Goal: Share content

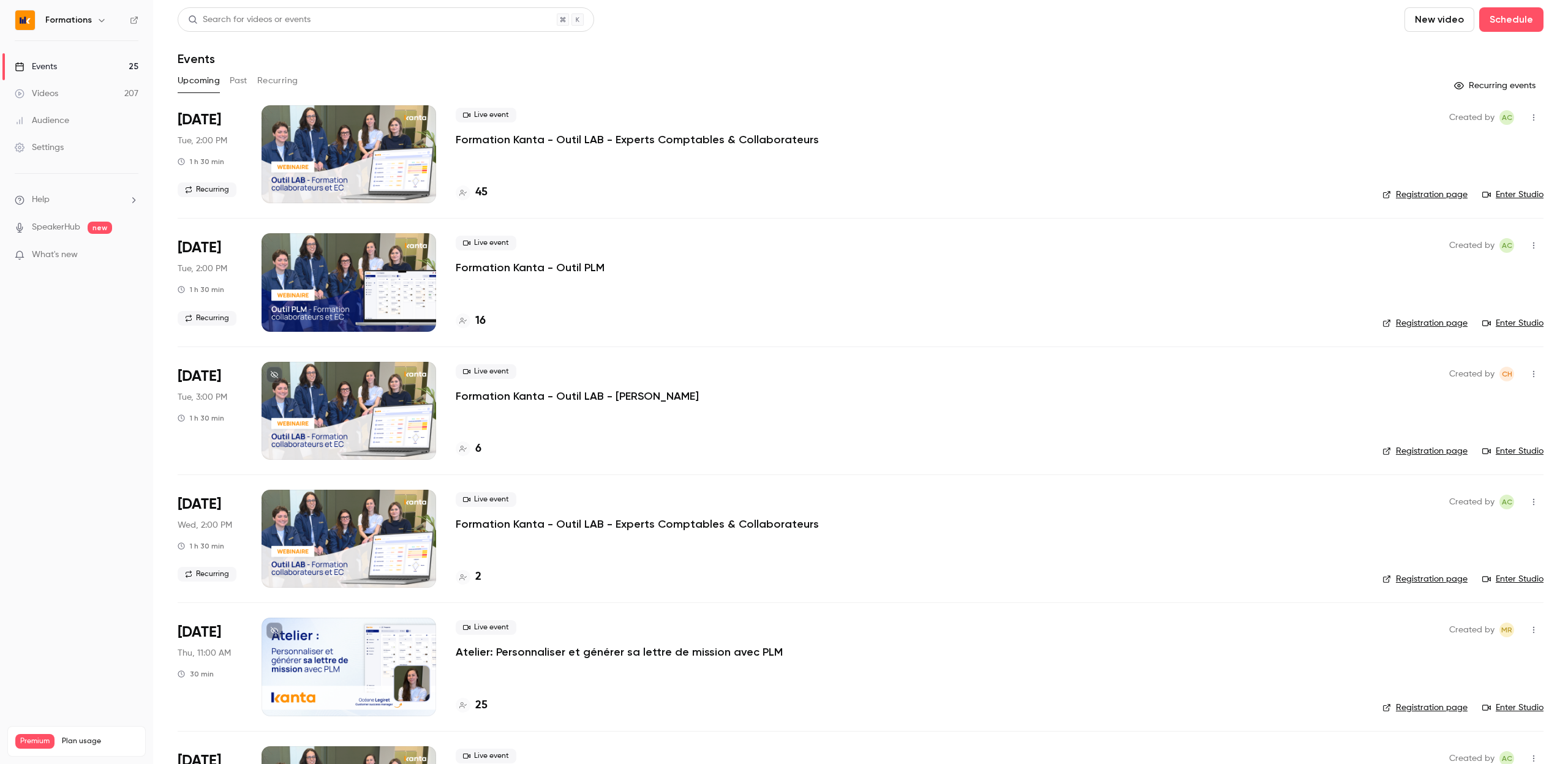
click at [90, 23] on div "Formations" at bounding box center [82, 20] width 75 height 15
click at [99, 19] on icon "button" at bounding box center [102, 20] width 10 height 10
click at [83, 118] on span "Switch channel" at bounding box center [75, 112] width 62 height 13
click at [77, 215] on div "Kanta" at bounding box center [114, 209] width 140 height 12
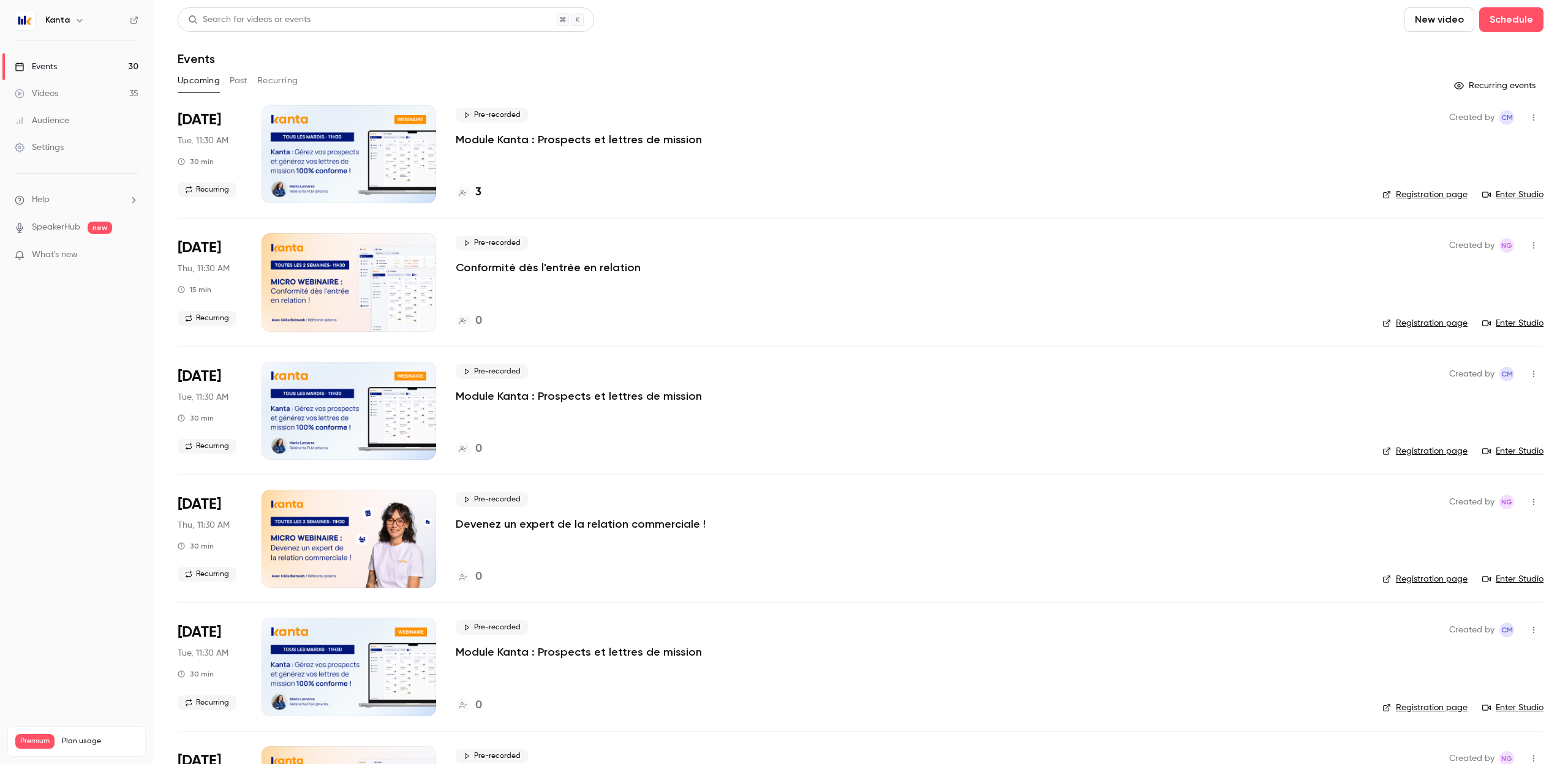
click at [1533, 376] on icon "button" at bounding box center [1533, 373] width 10 height 8
click at [1460, 412] on li "Share" at bounding box center [1477, 405] width 132 height 32
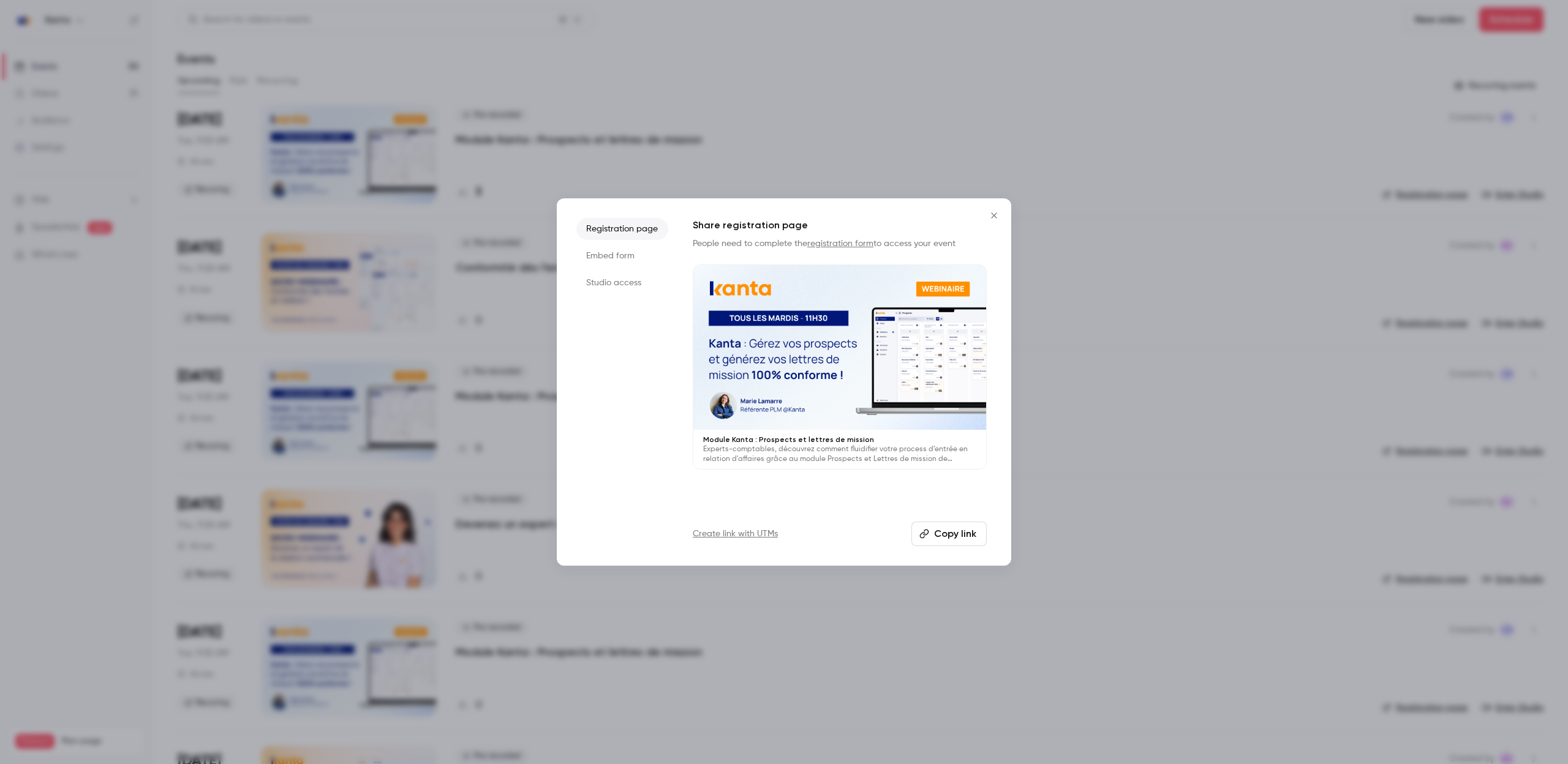
click at [961, 529] on button "Copy link" at bounding box center [949, 534] width 75 height 25
